Goal: Navigation & Orientation: Go to known website

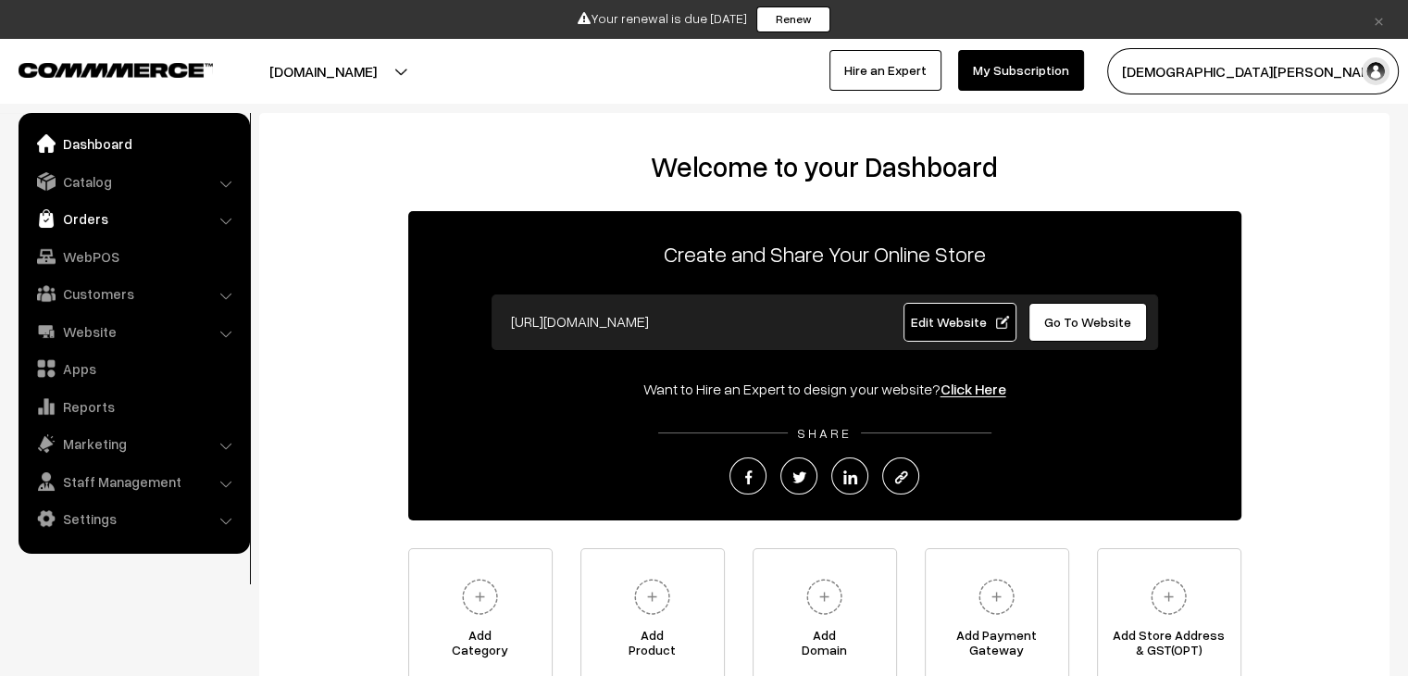
click at [104, 220] on link "Orders" at bounding box center [133, 218] width 220 height 33
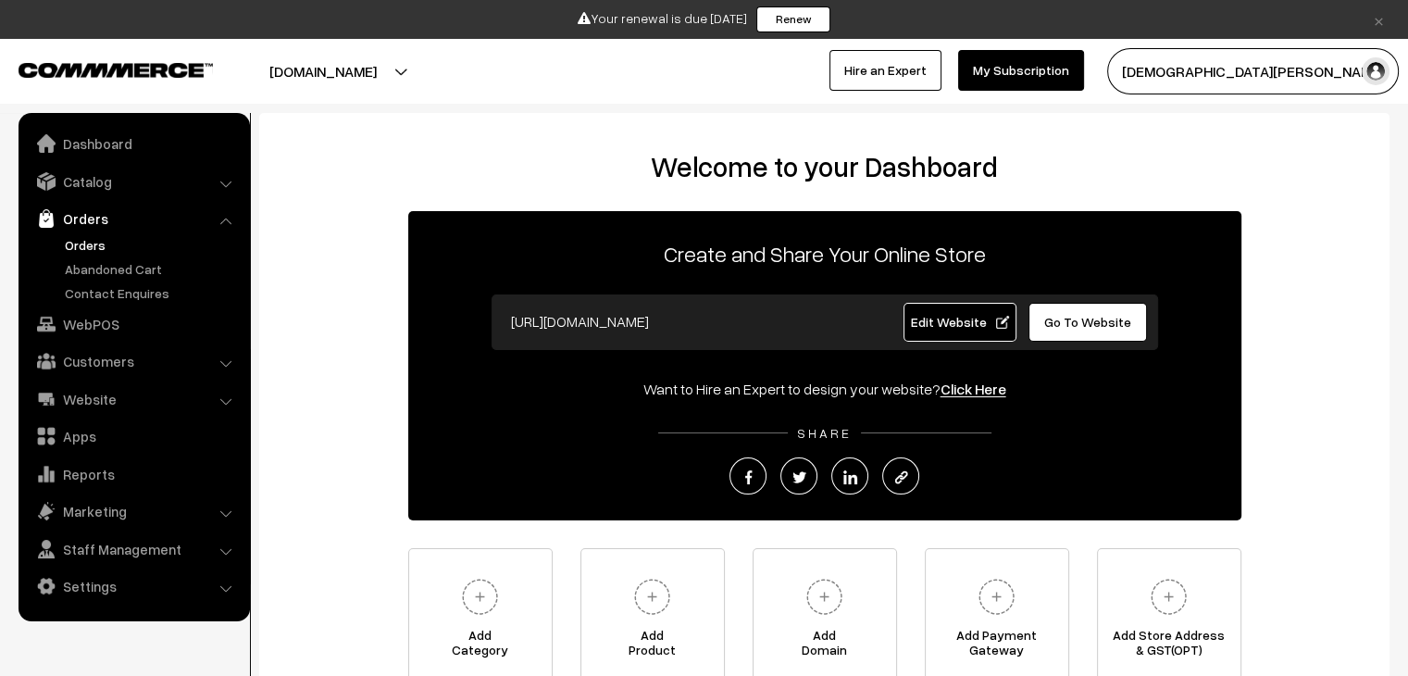
click at [89, 241] on link "Orders" at bounding box center [151, 244] width 183 height 19
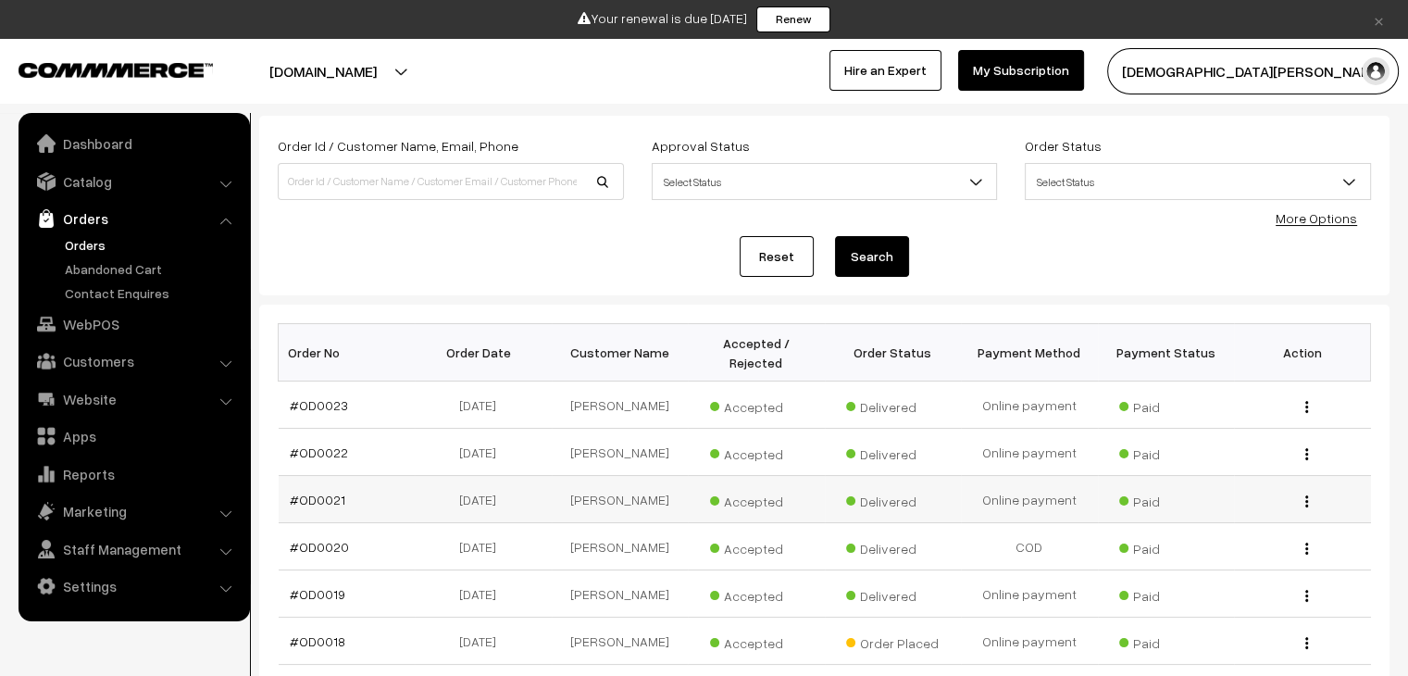
scroll to position [185, 0]
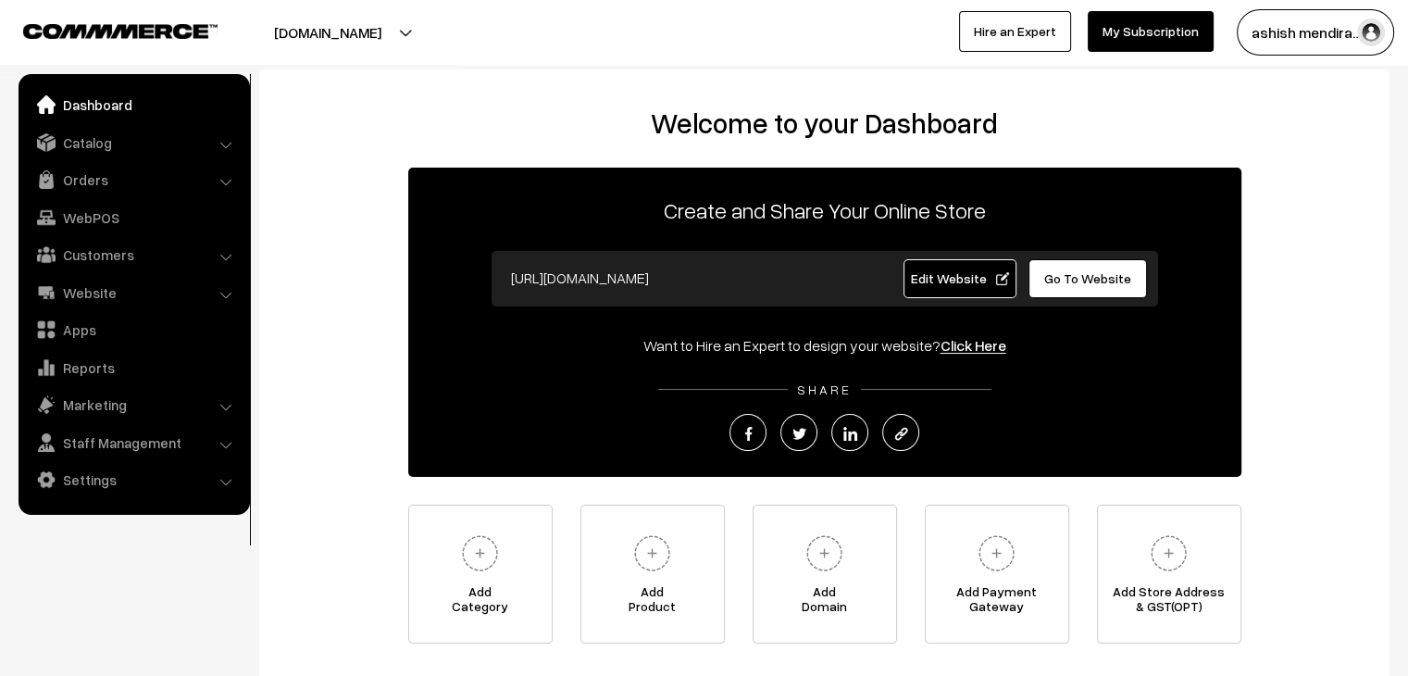
click at [977, 275] on span "Edit Website" at bounding box center [959, 278] width 99 height 16
click at [942, 271] on span "Edit Website" at bounding box center [959, 278] width 99 height 16
click at [1055, 276] on span "Go To Website" at bounding box center [1087, 278] width 87 height 16
